Goal: Task Accomplishment & Management: Use online tool/utility

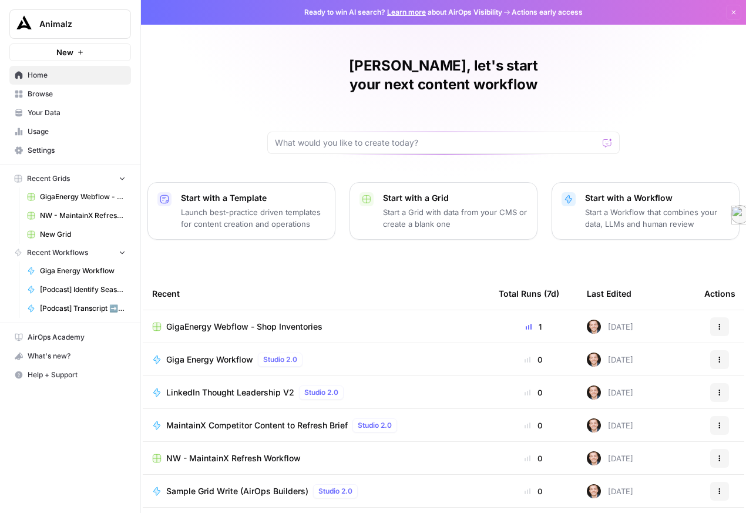
click at [91, 156] on span "Settings" at bounding box center [77, 150] width 98 height 11
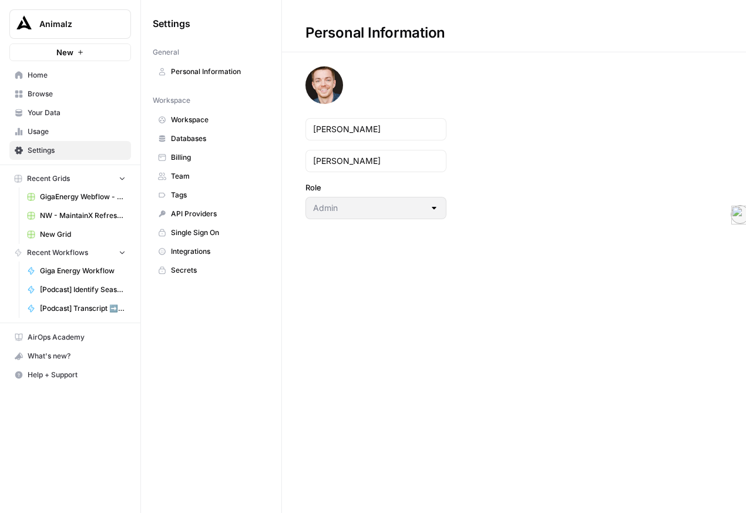
click at [254, 261] on link "Integrations" at bounding box center [211, 251] width 117 height 19
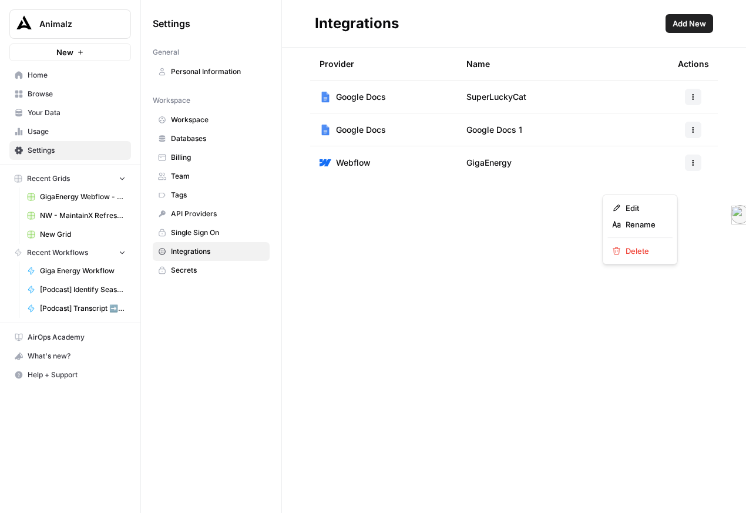
click at [692, 171] on button "button" at bounding box center [693, 163] width 16 height 16
click at [663, 210] on span "Edit" at bounding box center [645, 208] width 38 height 12
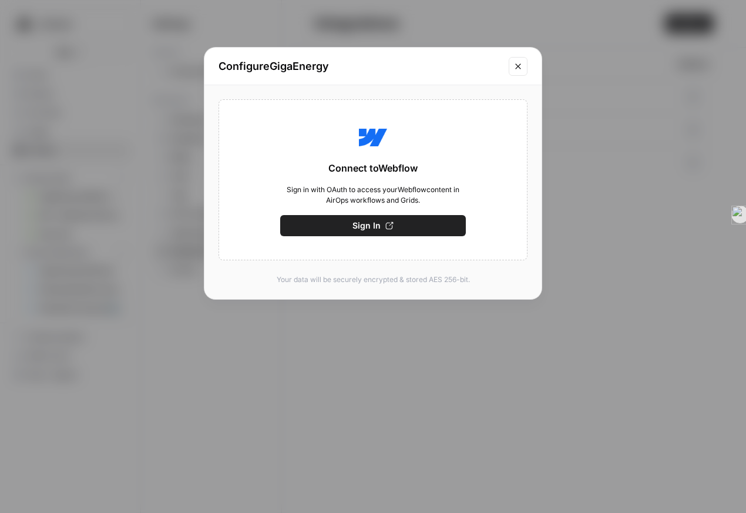
click at [371, 232] on span "Sign In" at bounding box center [367, 226] width 28 height 12
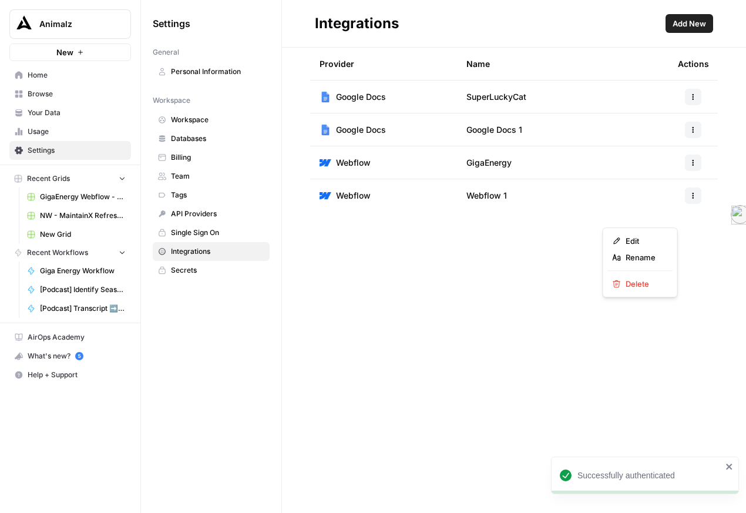
click at [690, 199] on icon "button" at bounding box center [693, 195] width 7 height 7
click at [690, 166] on icon "button" at bounding box center [693, 162] width 7 height 7
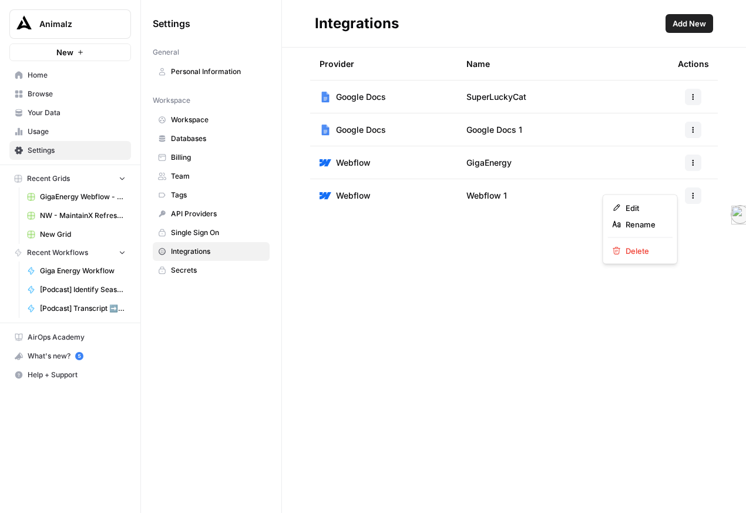
click at [507, 202] on span "Webflow 1" at bounding box center [487, 196] width 41 height 12
click at [685, 204] on button "button" at bounding box center [693, 195] width 16 height 16
click at [672, 233] on button "Edit" at bounding box center [640, 241] width 65 height 16
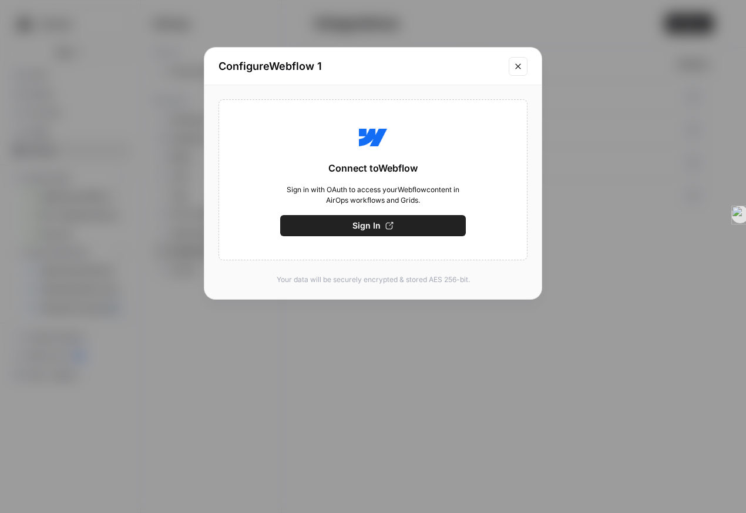
click at [397, 236] on button "Sign In" at bounding box center [373, 225] width 186 height 21
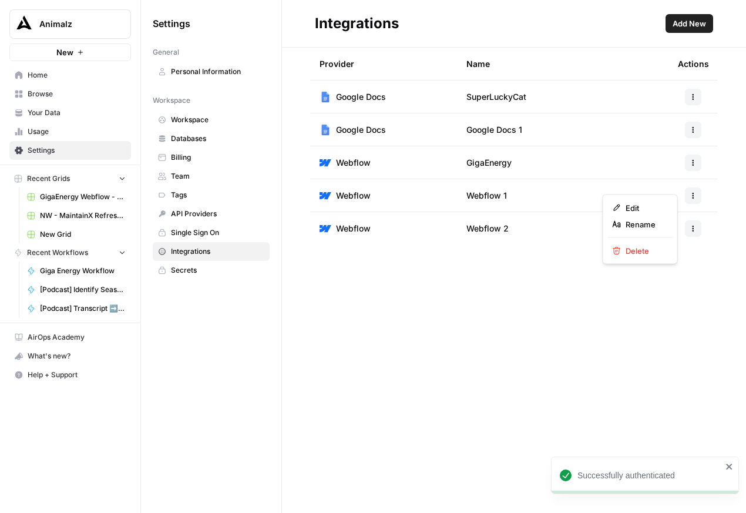
click at [687, 171] on button "button" at bounding box center [693, 163] width 16 height 16
click at [643, 257] on span "Delete" at bounding box center [645, 251] width 38 height 12
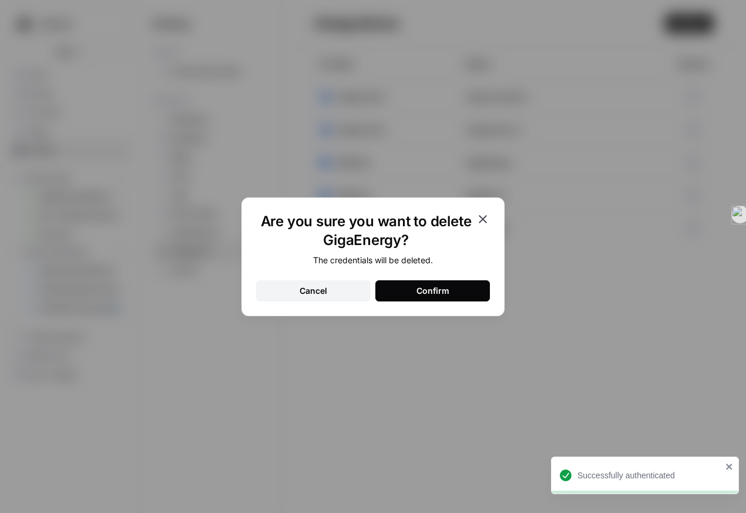
click at [469, 300] on button "Confirm" at bounding box center [432, 290] width 115 height 21
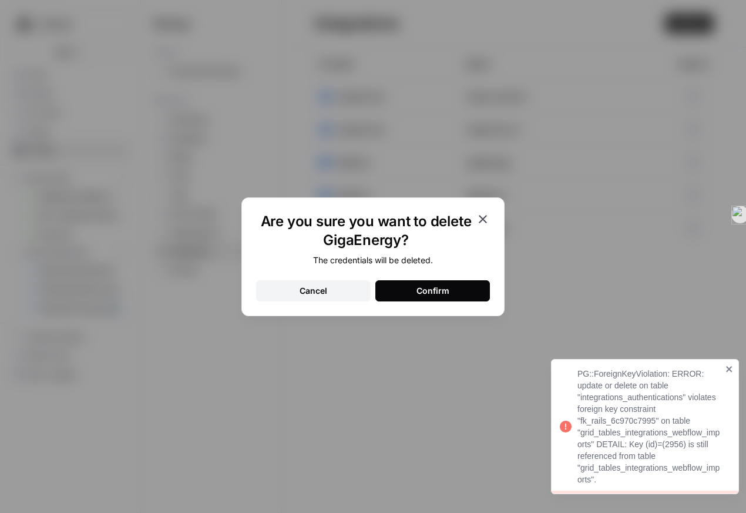
click at [648, 212] on div "Are you sure you want to delete GigaEnergy? The credentials will be deleted. Ca…" at bounding box center [373, 256] width 746 height 513
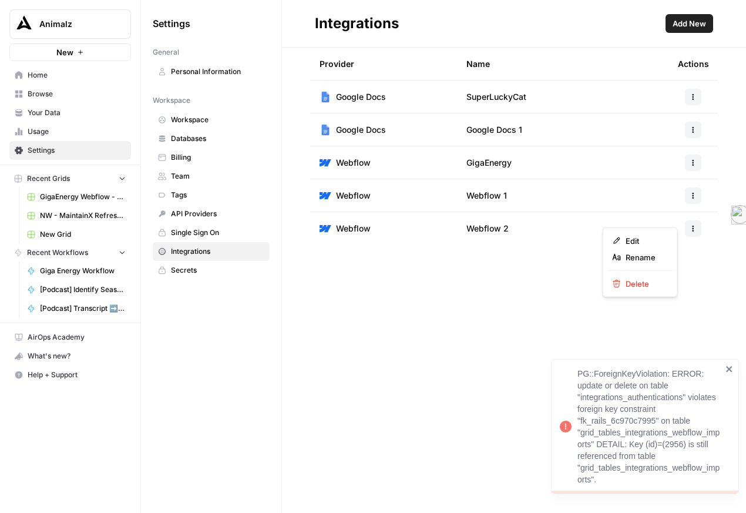
click at [690, 199] on icon "button" at bounding box center [693, 195] width 7 height 7
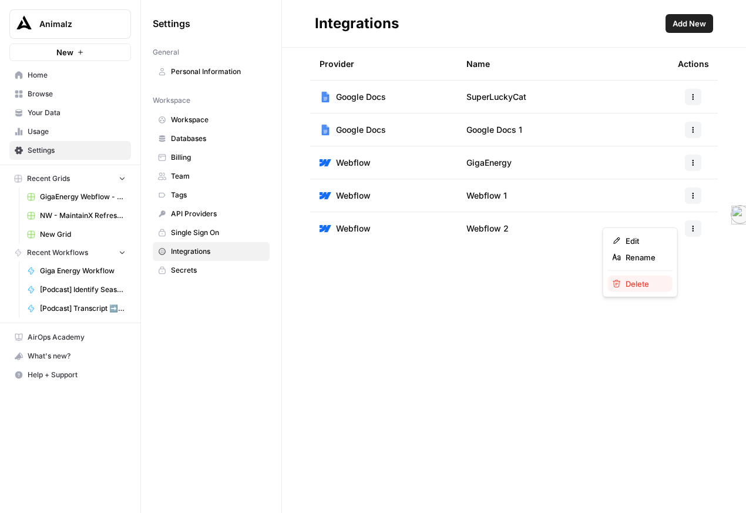
click at [659, 290] on span "Delete" at bounding box center [645, 284] width 38 height 12
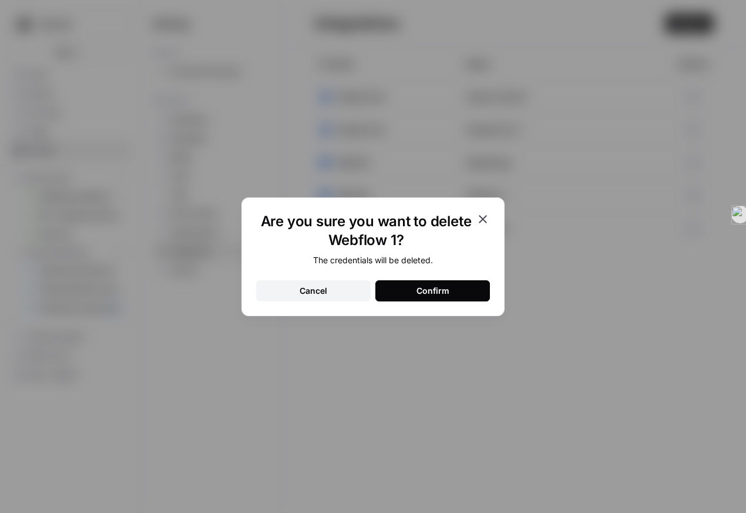
click at [481, 293] on button "Confirm" at bounding box center [432, 290] width 115 height 21
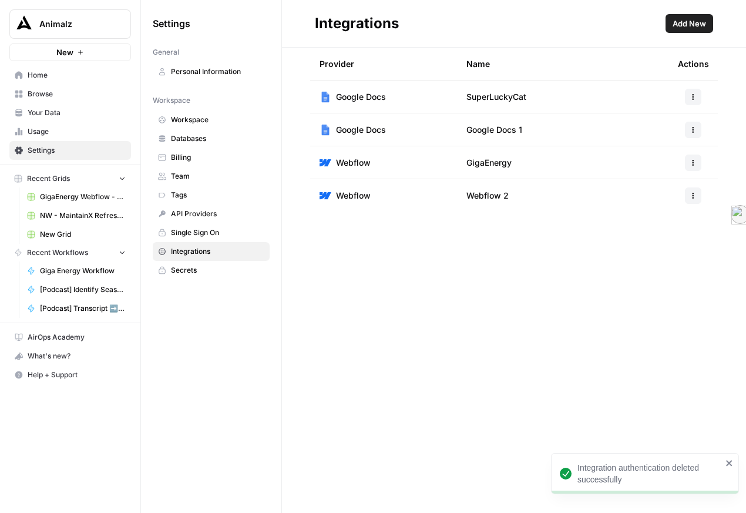
click at [678, 204] on div at bounding box center [693, 195] width 31 height 16
click at [690, 199] on icon "button" at bounding box center [693, 195] width 7 height 7
click at [659, 240] on span "Edit" at bounding box center [645, 241] width 38 height 12
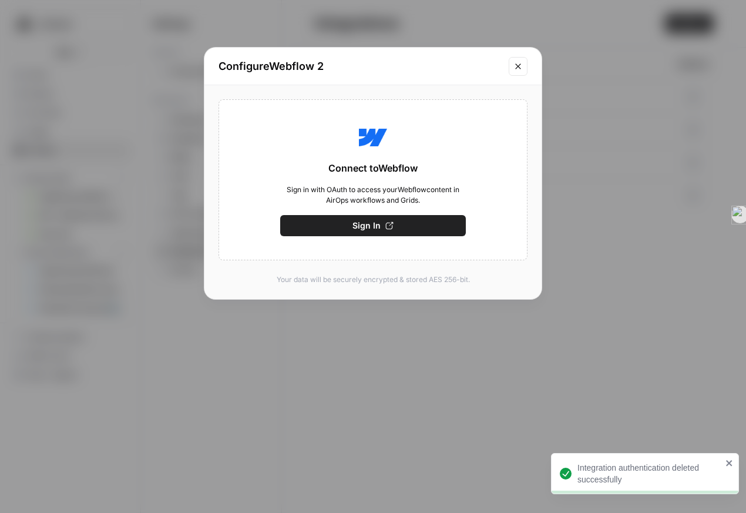
click at [514, 71] on icon "Close modal" at bounding box center [518, 66] width 9 height 9
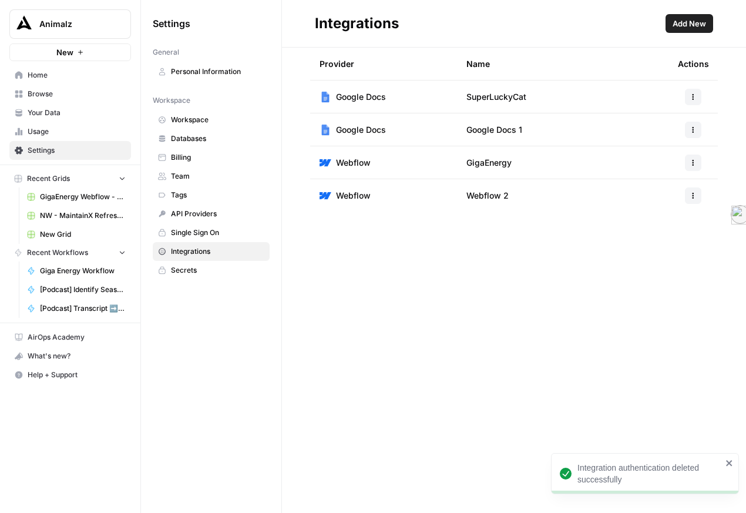
click at [690, 199] on icon "button" at bounding box center [693, 195] width 7 height 7
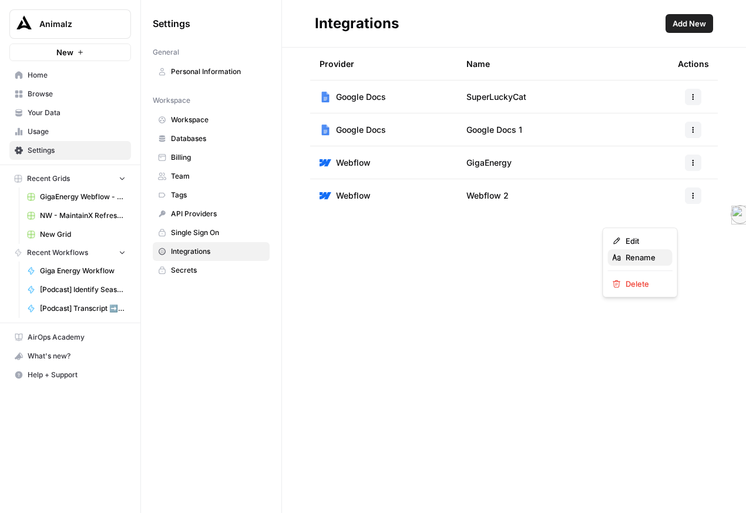
click at [663, 263] on span "Rename" at bounding box center [645, 257] width 38 height 12
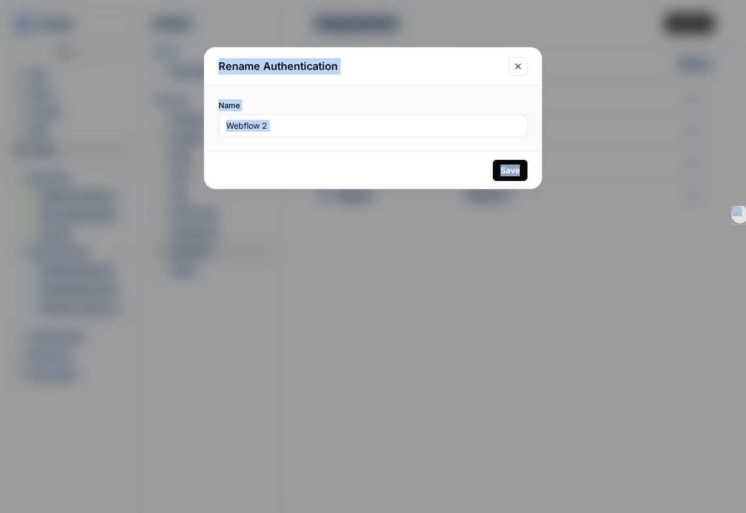
click at [401, 137] on div "Webflow 2" at bounding box center [373, 126] width 309 height 22
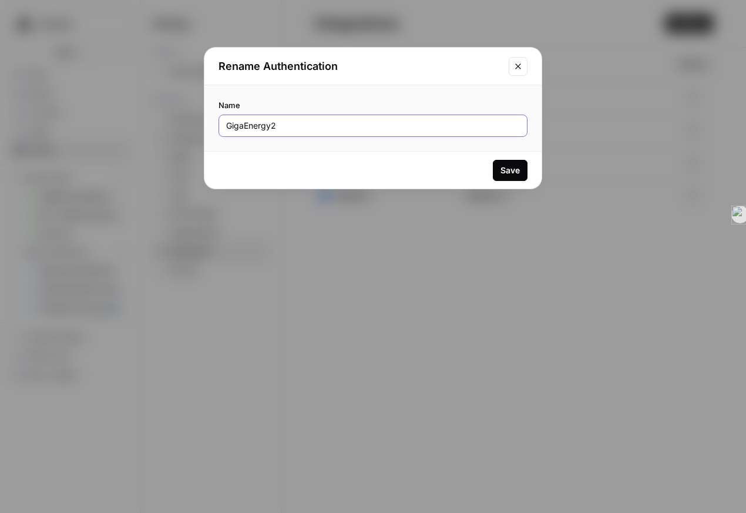
type input "GigaEnergy2"
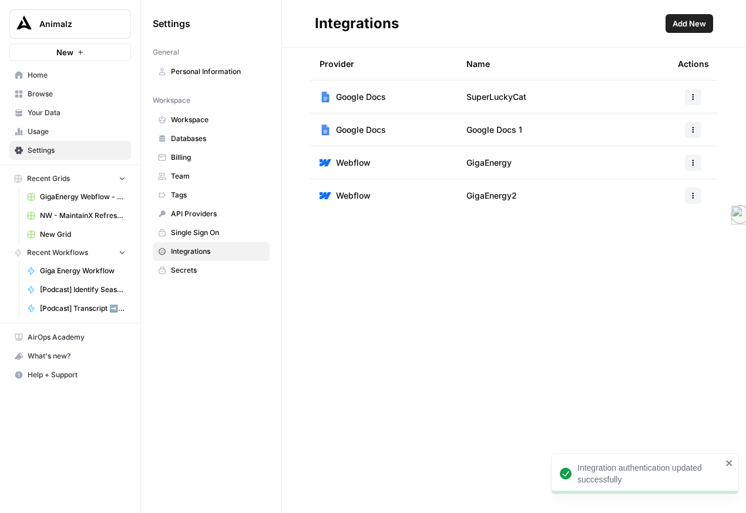
click at [92, 202] on span "GigaEnergy Webflow - Shop Inventories" at bounding box center [83, 197] width 86 height 11
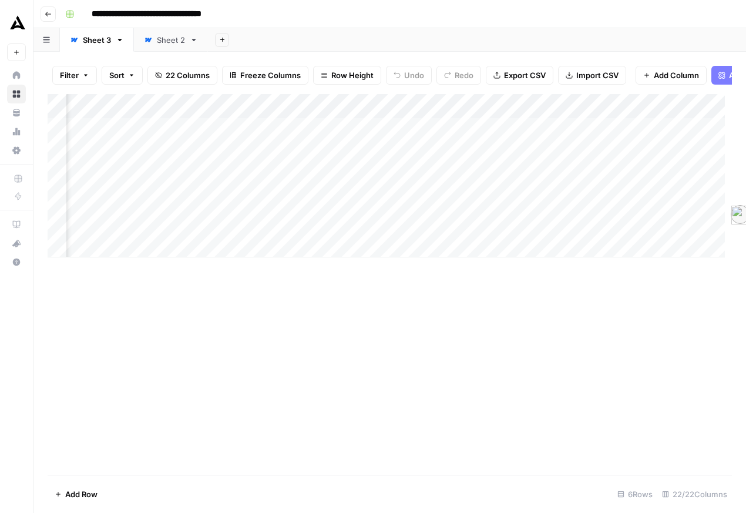
scroll to position [0, 1749]
click at [625, 128] on div "Add Column" at bounding box center [386, 175] width 677 height 163
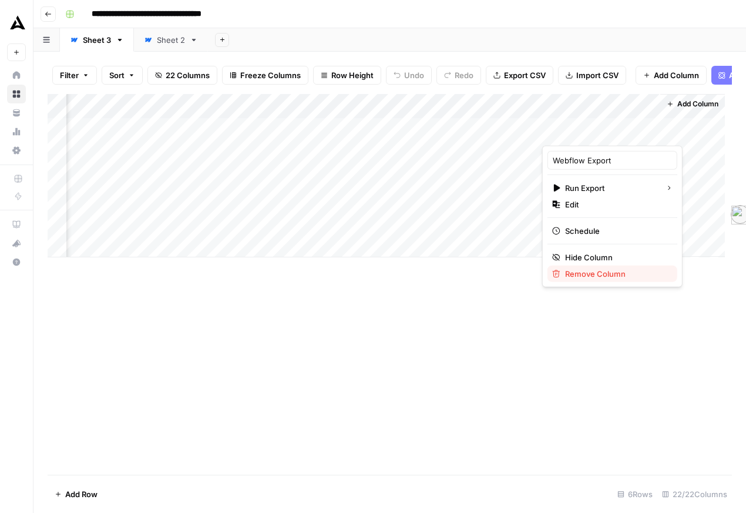
click at [612, 280] on span "Remove Column" at bounding box center [616, 274] width 103 height 12
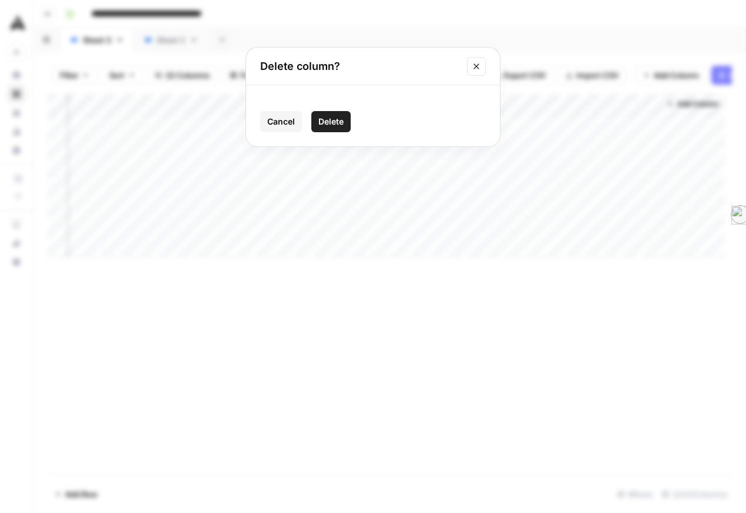
click at [324, 128] on span "Delete" at bounding box center [330, 122] width 25 height 12
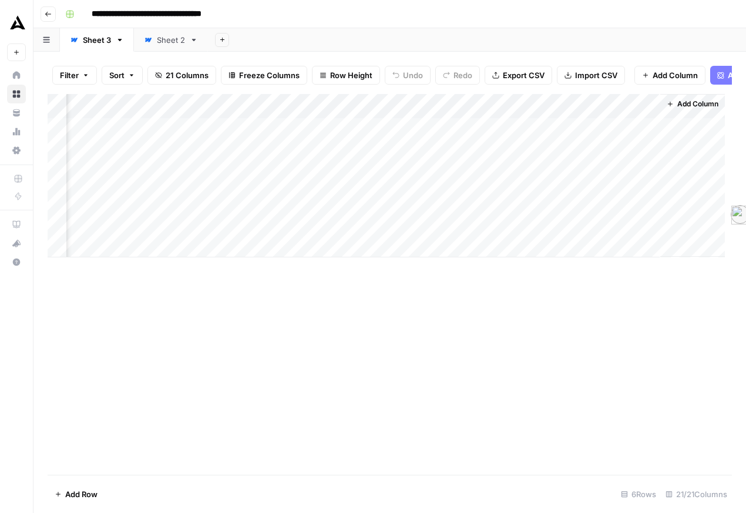
scroll to position [0, 1643]
click at [664, 112] on button "Add Column" at bounding box center [692, 103] width 61 height 15
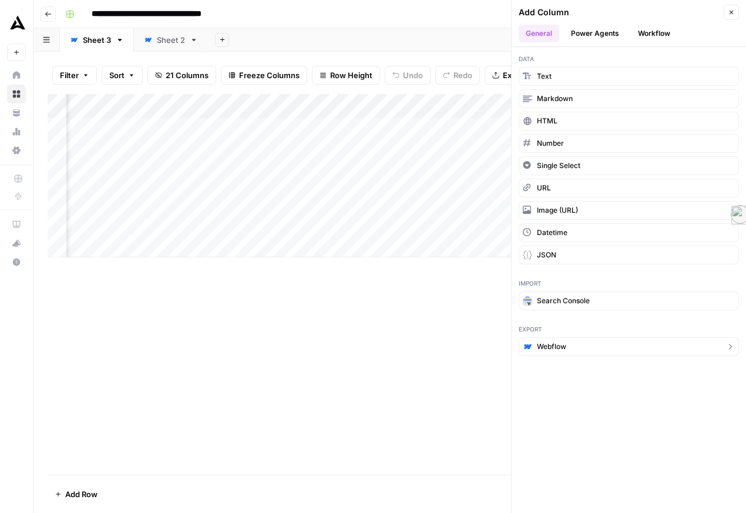
click at [592, 356] on button "Webflow" at bounding box center [629, 346] width 220 height 19
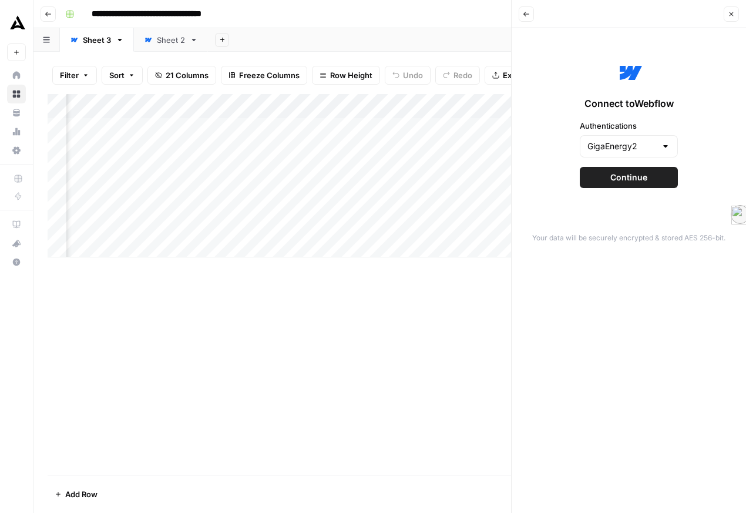
click at [638, 157] on div "GigaEnergy2" at bounding box center [629, 146] width 98 height 22
click at [641, 231] on span "GigaEnergy2" at bounding box center [630, 232] width 47 height 12
type input "GigaEnergy2"
click at [630, 183] on span "Continue" at bounding box center [629, 178] width 37 height 12
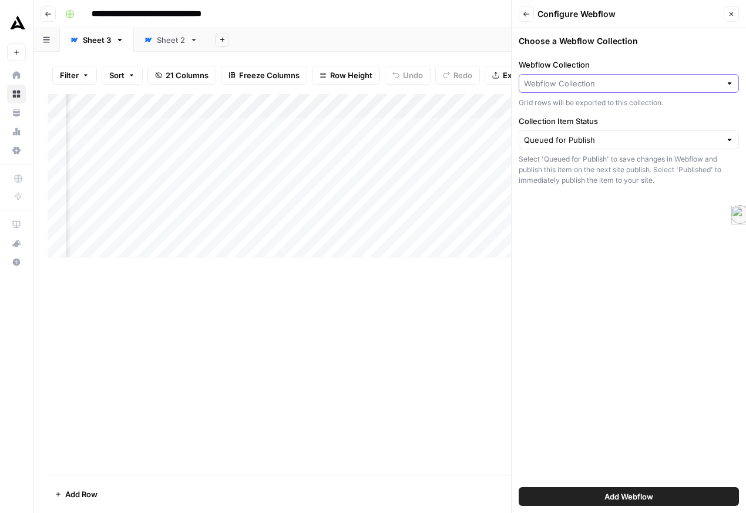
click at [642, 89] on input "Webflow Collection" at bounding box center [622, 84] width 197 height 12
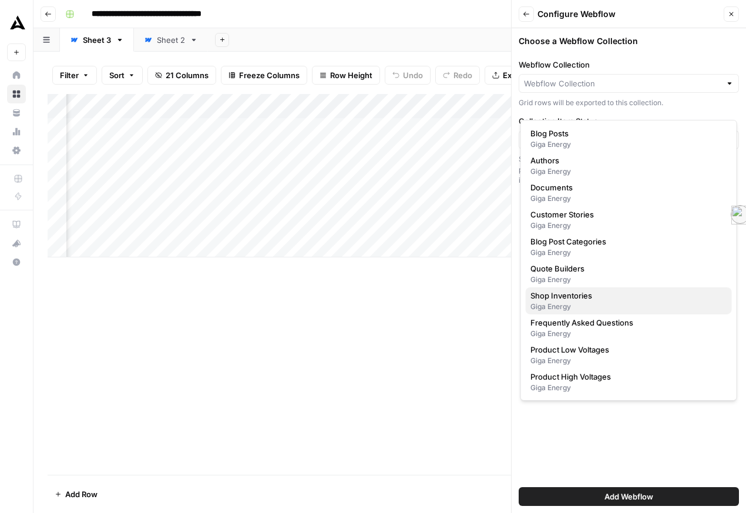
click at [605, 312] on div "Giga Energy" at bounding box center [629, 306] width 197 height 11
type input "Shop Inventories"
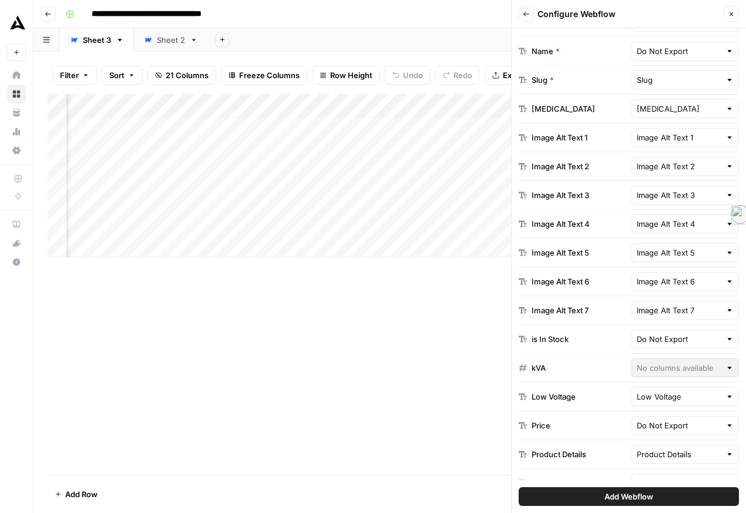
scroll to position [268, 0]
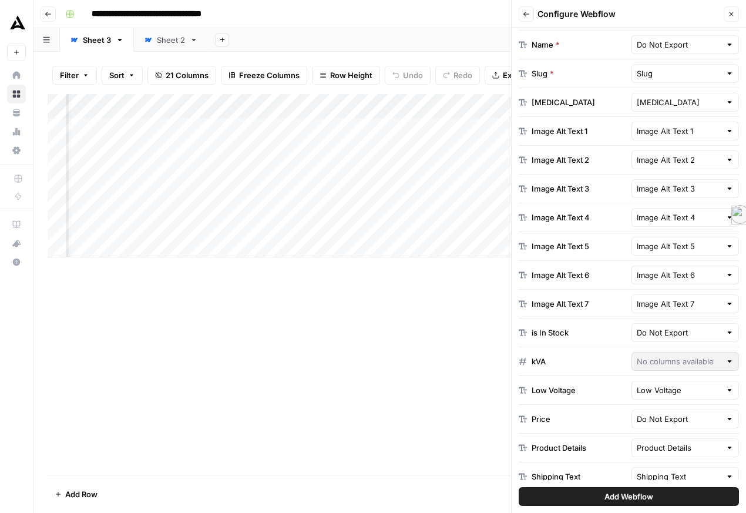
click at [726, 22] on div at bounding box center [730, 16] width 8 height 12
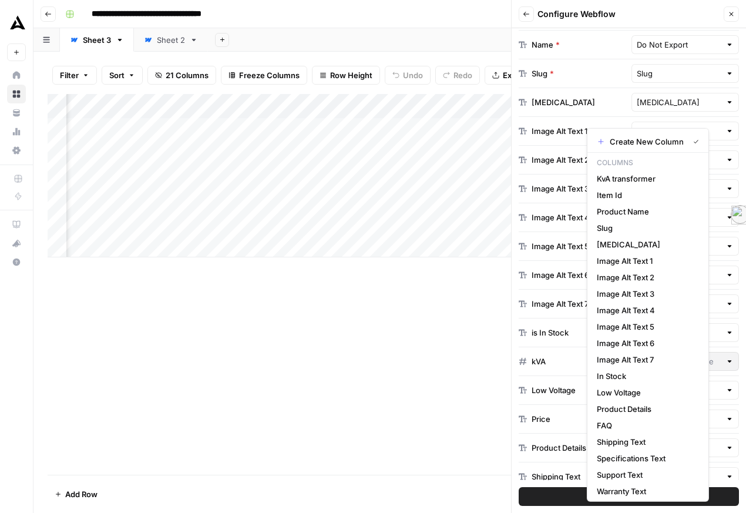
scroll to position [0, 0]
click at [666, 201] on span "Item Id" at bounding box center [646, 195] width 98 height 12
type input "Item Id"
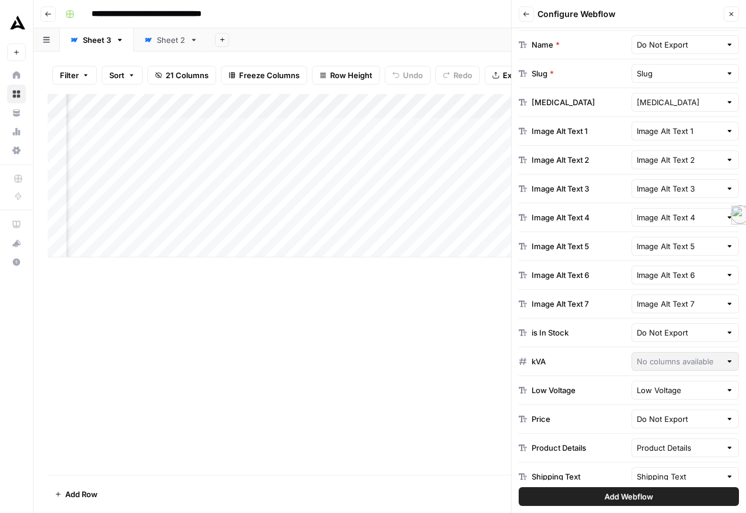
click at [717, 54] on div "Do Not Export" at bounding box center [686, 44] width 108 height 19
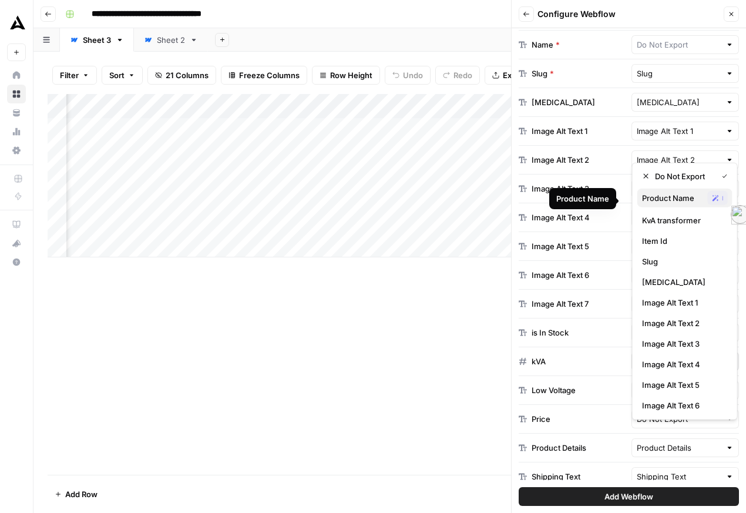
click at [666, 203] on span "Product Name" at bounding box center [672, 198] width 61 height 12
type input "Product Name"
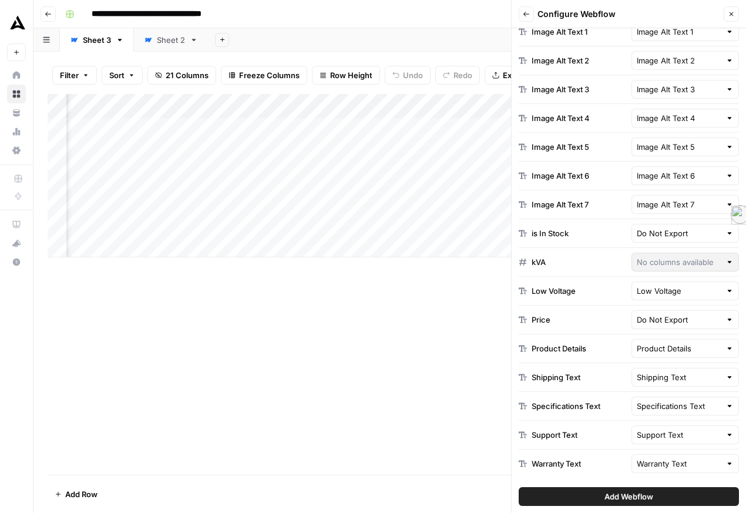
scroll to position [589, 0]
click at [650, 492] on span "Add Webflow" at bounding box center [629, 497] width 49 height 12
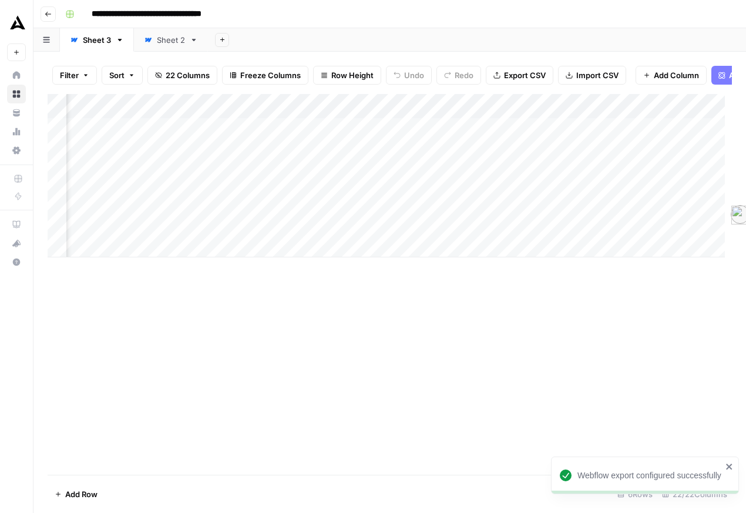
scroll to position [0, 1749]
click at [634, 150] on div "Add Column" at bounding box center [386, 175] width 677 height 163
click at [588, 151] on div "Add Column" at bounding box center [386, 175] width 677 height 163
click at [591, 155] on div "Add Column" at bounding box center [386, 175] width 677 height 163
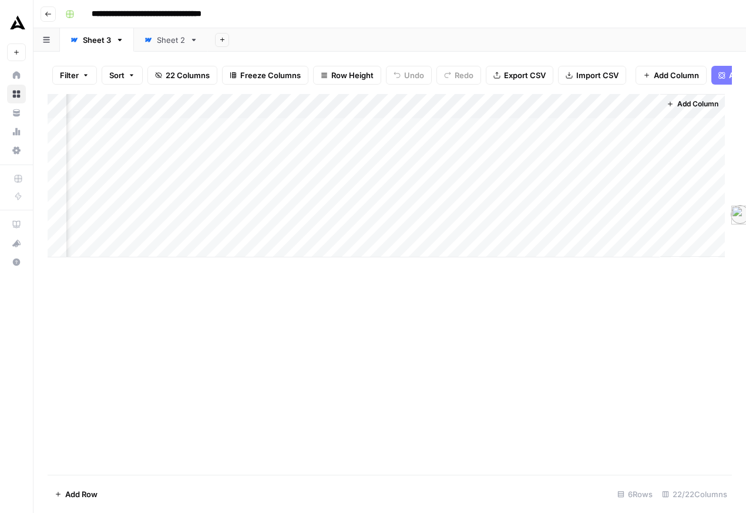
click at [591, 155] on div "Add Column" at bounding box center [386, 175] width 677 height 163
click at [583, 226] on div "Add Column" at bounding box center [386, 175] width 677 height 163
click at [582, 153] on div "Add Column" at bounding box center [386, 175] width 677 height 163
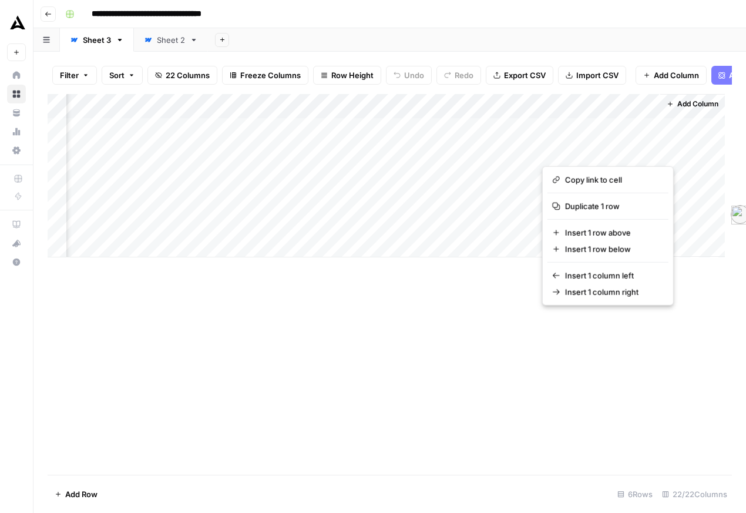
click at [483, 187] on div "Add Column" at bounding box center [386, 175] width 677 height 163
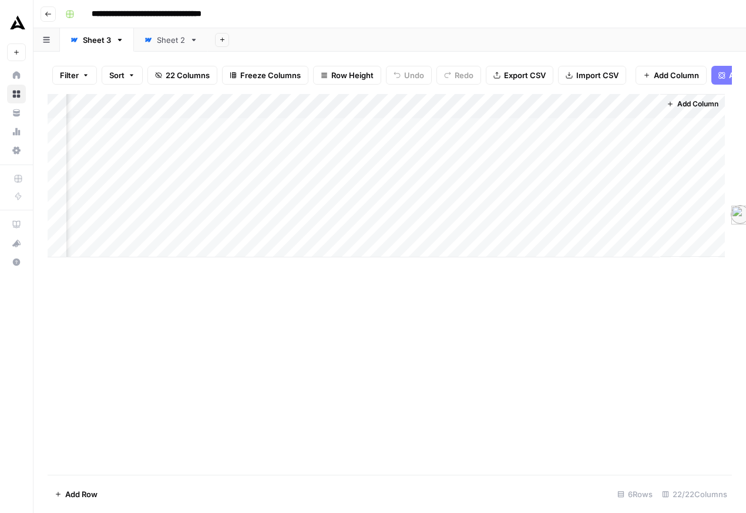
drag, startPoint x: 649, startPoint y: 127, endPoint x: 669, endPoint y: 127, distance: 19.4
click at [669, 127] on div "Add Column" at bounding box center [692, 175] width 65 height 163
drag, startPoint x: 646, startPoint y: 127, endPoint x: 714, endPoint y: 130, distance: 67.7
click at [714, 130] on div "Add Column" at bounding box center [386, 175] width 677 height 163
drag, startPoint x: 717, startPoint y: 130, endPoint x: 682, endPoint y: 134, distance: 35.4
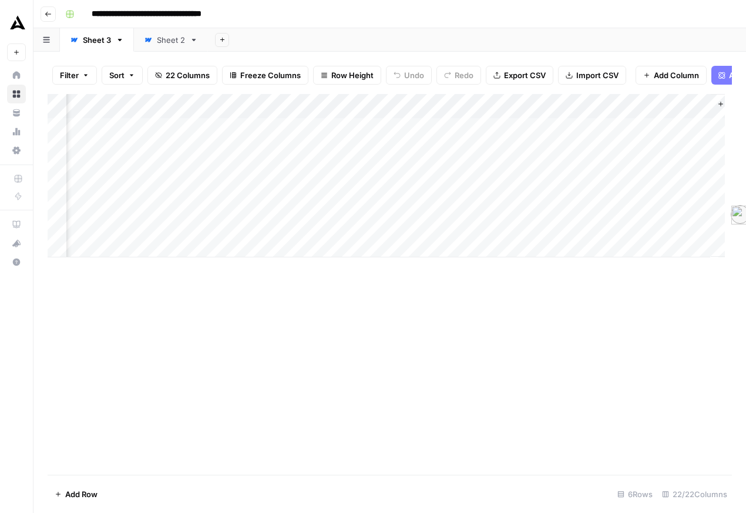
click at [682, 134] on div "Add Column" at bounding box center [386, 175] width 677 height 163
click at [715, 137] on div "Add Column" at bounding box center [743, 175] width 65 height 163
drag, startPoint x: 713, startPoint y: 133, endPoint x: 682, endPoint y: 133, distance: 31.1
click at [682, 133] on div "Add Column" at bounding box center [386, 175] width 677 height 163
drag, startPoint x: 713, startPoint y: 133, endPoint x: 679, endPoint y: 129, distance: 34.4
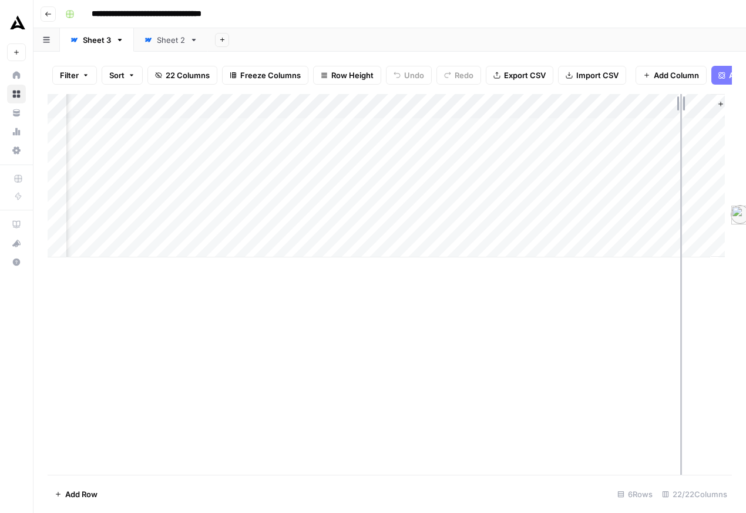
click at [679, 129] on div "Add Column" at bounding box center [386, 175] width 677 height 163
click at [658, 131] on div "Add Column" at bounding box center [386, 175] width 677 height 163
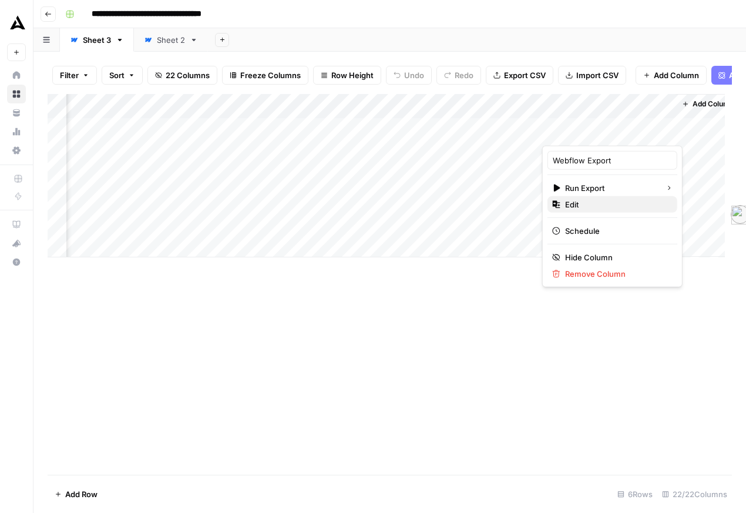
click at [646, 210] on span "Edit" at bounding box center [616, 205] width 103 height 12
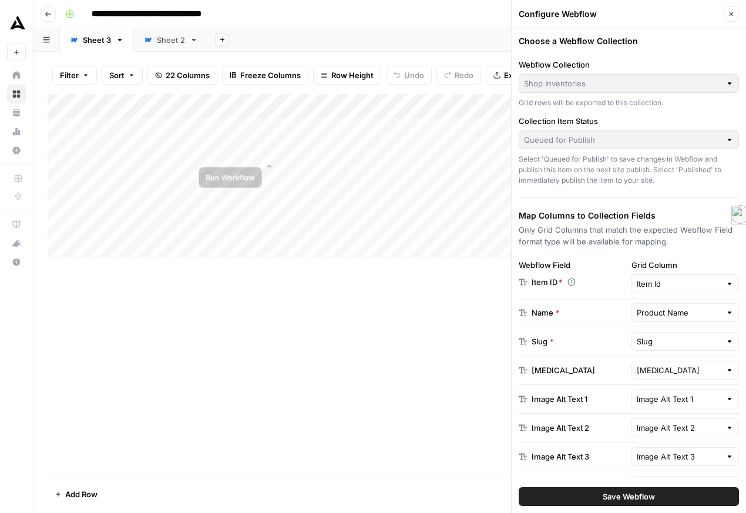
click at [306, 150] on div "Add Column" at bounding box center [386, 175] width 677 height 163
click at [629, 149] on div "Queued for Publish" at bounding box center [629, 139] width 220 height 19
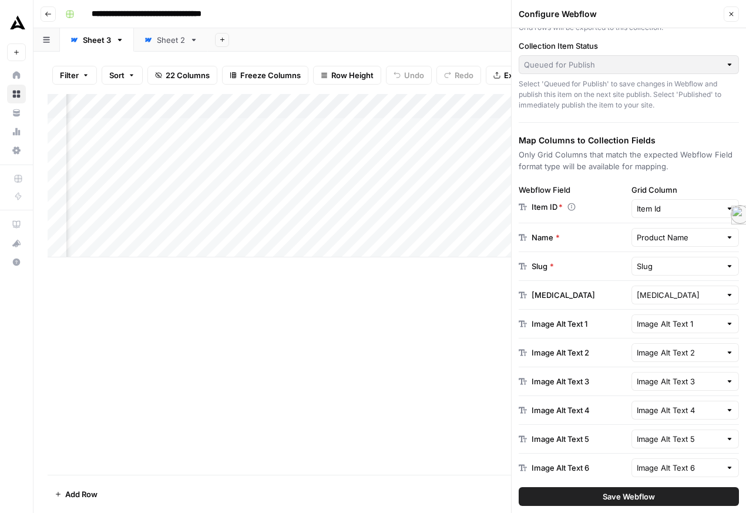
scroll to position [0, 1409]
